Goal: Task Accomplishment & Management: Use online tool/utility

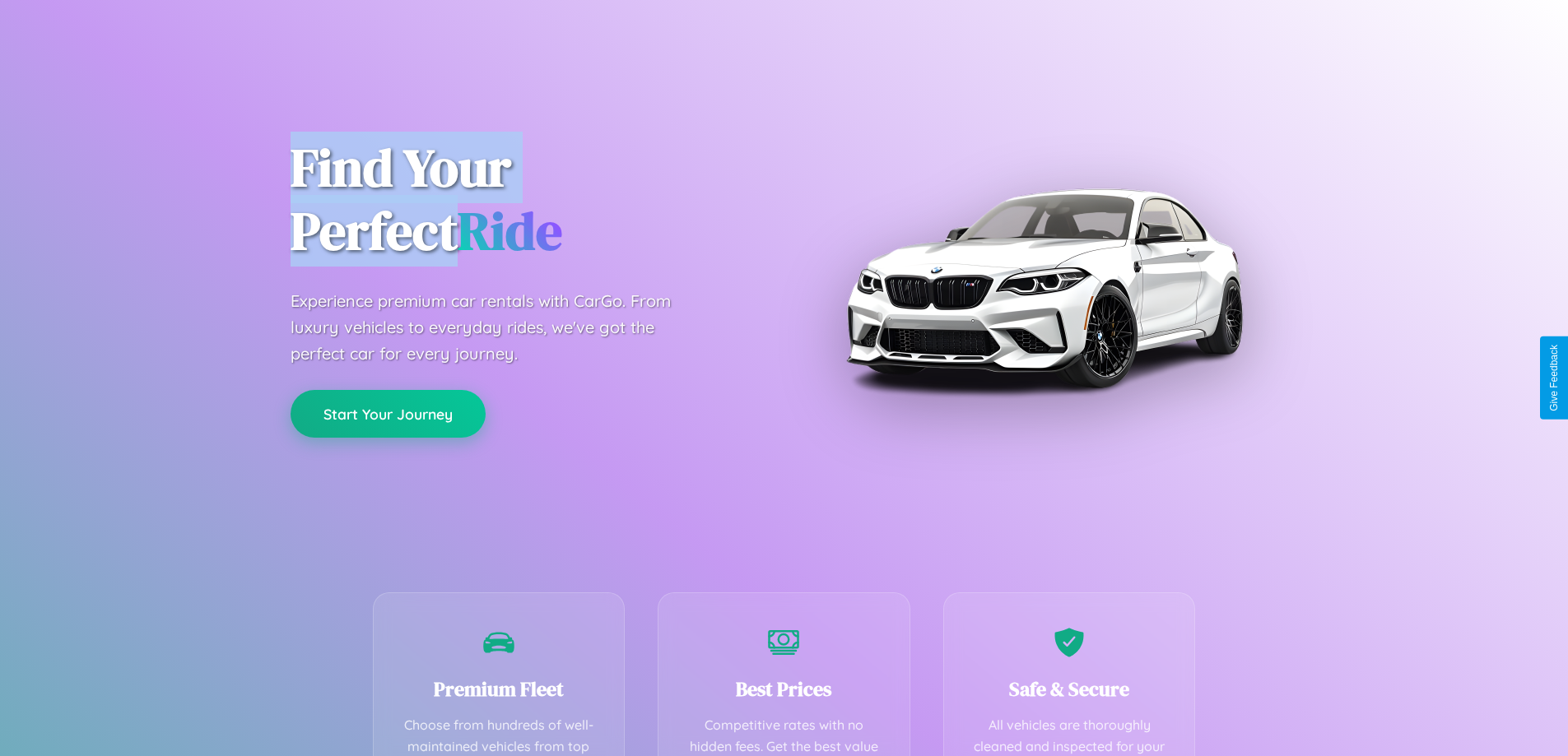
click at [388, 415] on button "Start Your Journey" at bounding box center [388, 414] width 195 height 48
click at [388, 413] on button "Start Your Journey" at bounding box center [388, 414] width 195 height 48
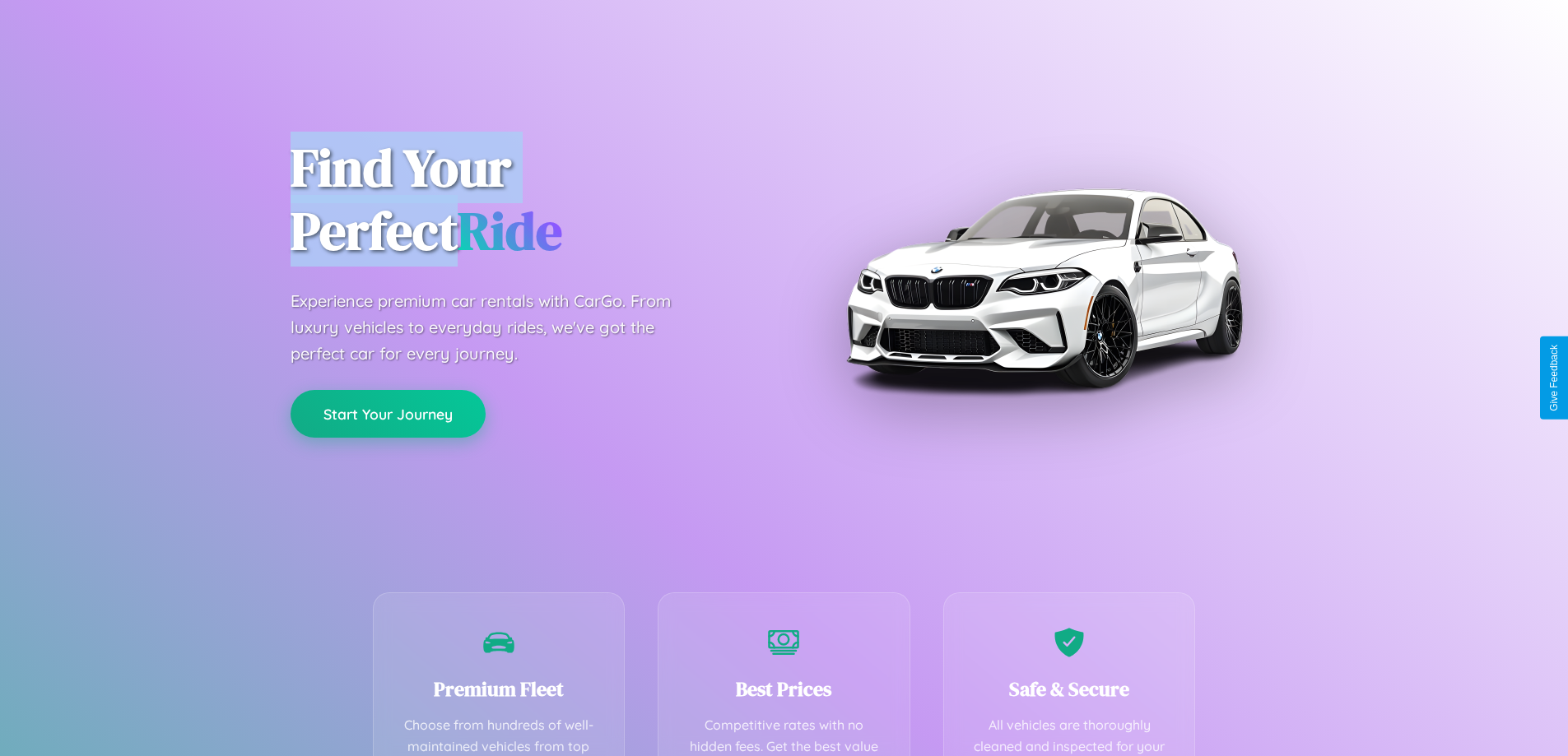
click at [388, 413] on button "Start Your Journey" at bounding box center [388, 414] width 195 height 48
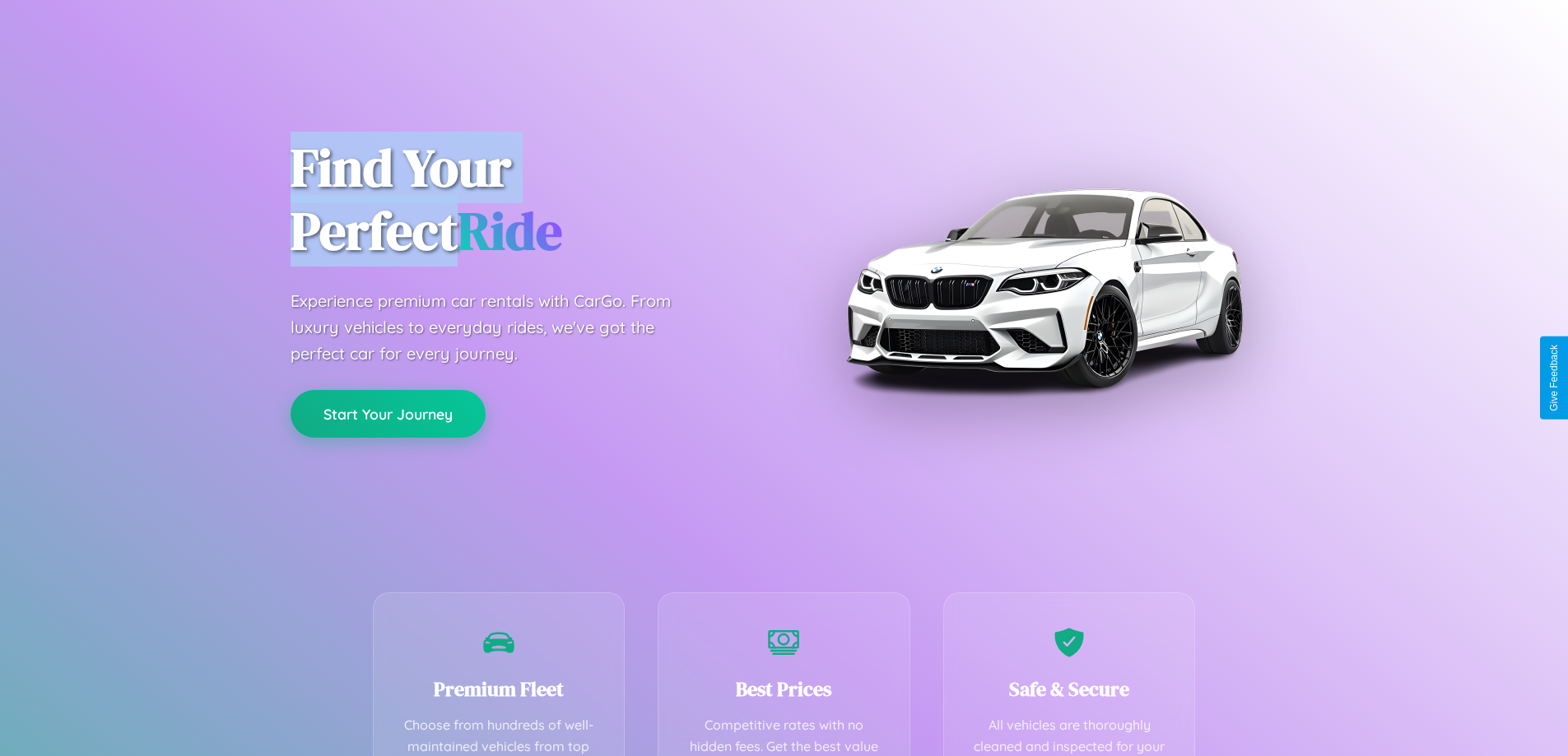
click at [388, 413] on button "Start Your Journey" at bounding box center [388, 414] width 195 height 48
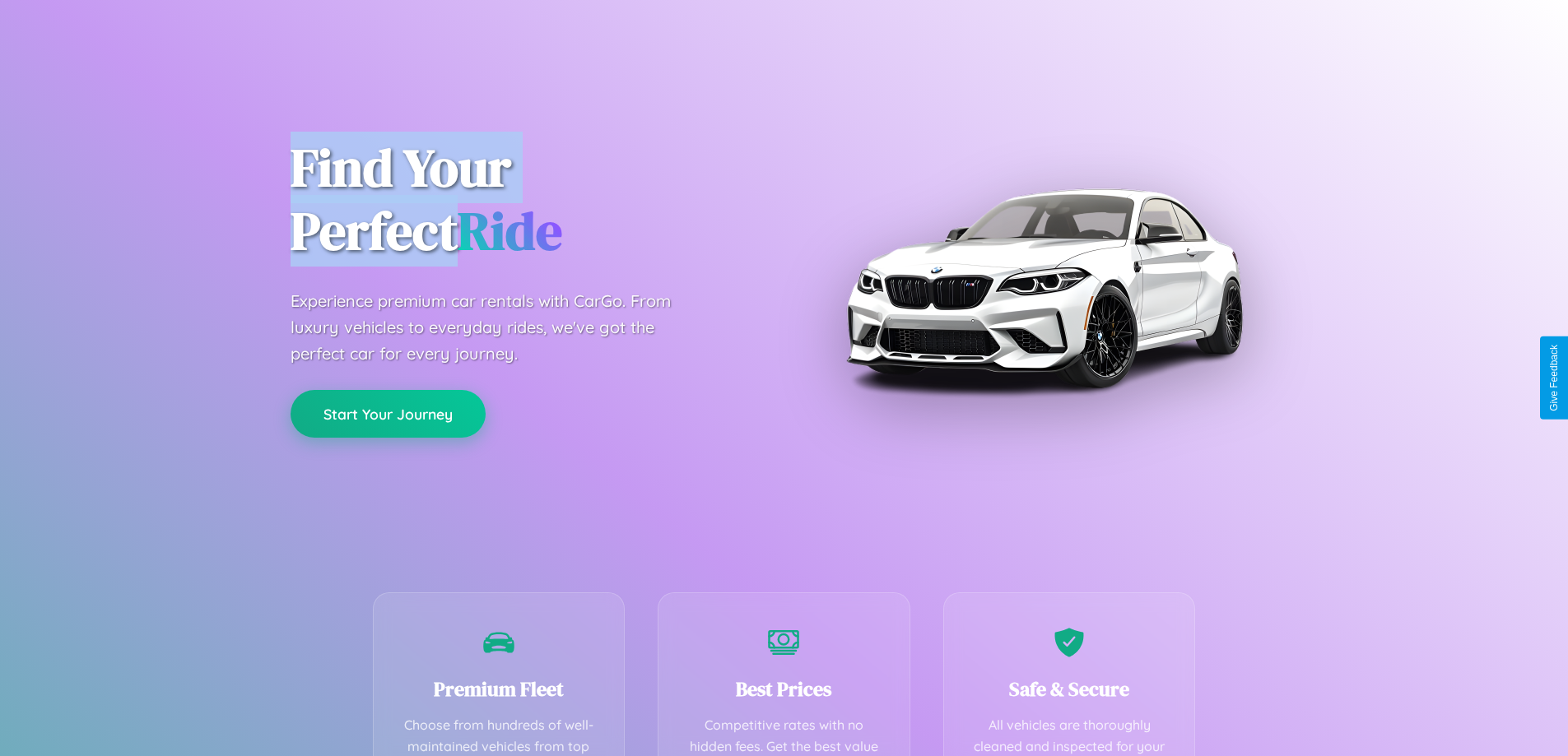
click at [388, 413] on button "Start Your Journey" at bounding box center [388, 414] width 195 height 48
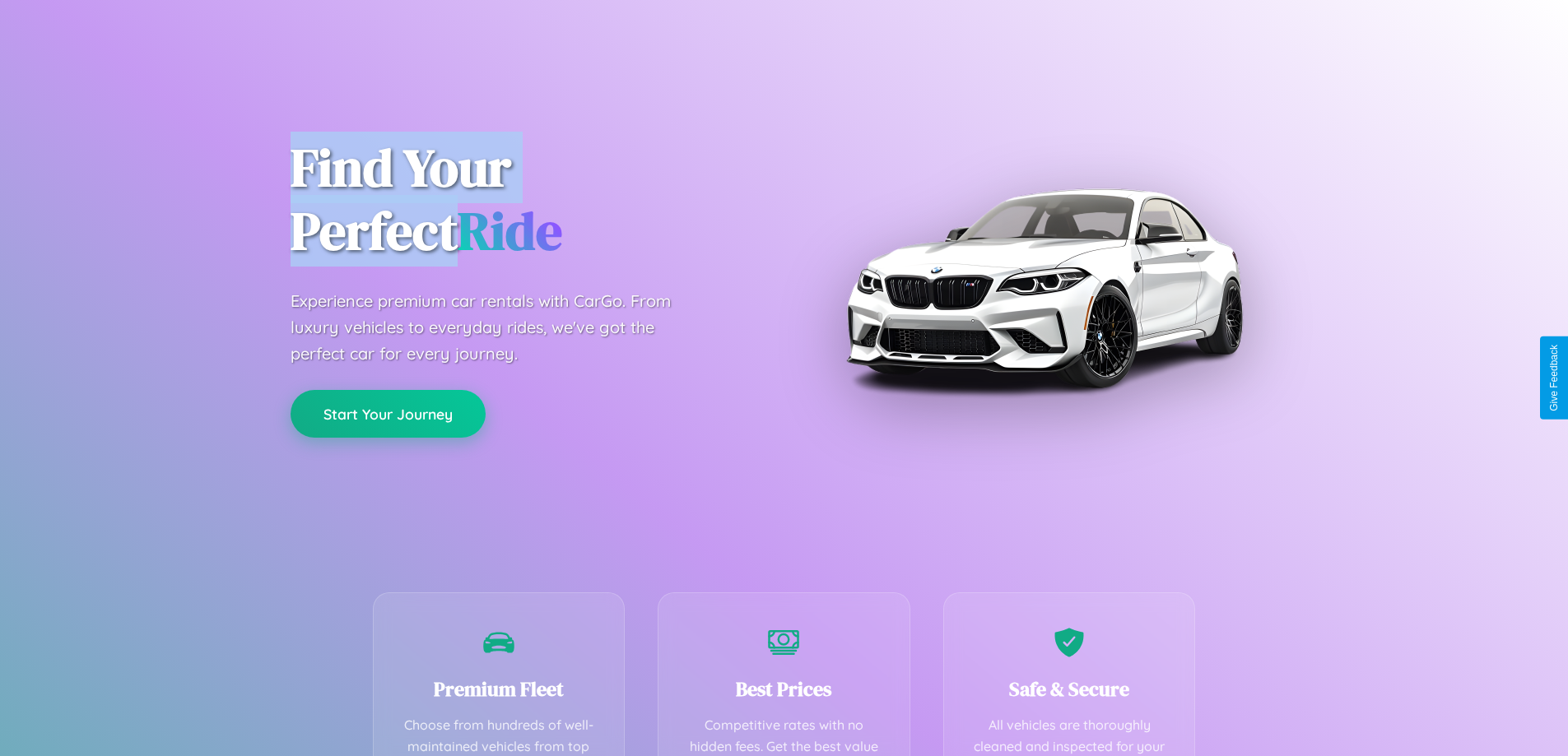
click at [388, 413] on button "Start Your Journey" at bounding box center [388, 414] width 195 height 48
